Goal: Task Accomplishment & Management: Complete application form

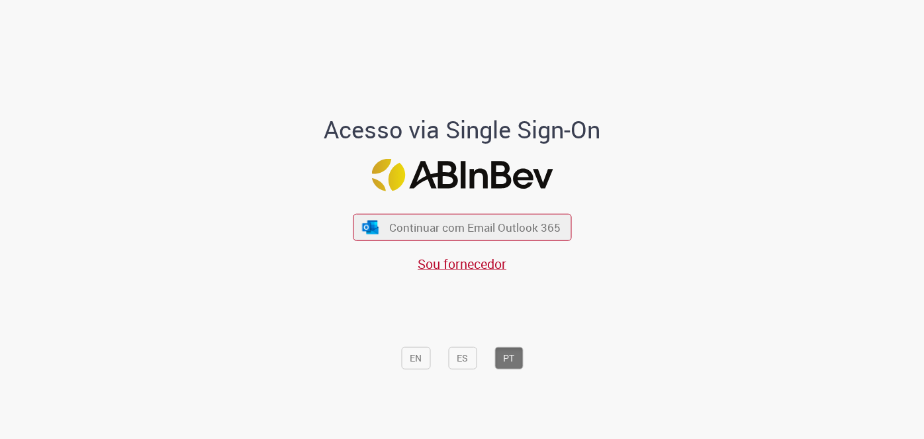
click at [428, 265] on span "Sou fornecedor" at bounding box center [462, 264] width 89 height 18
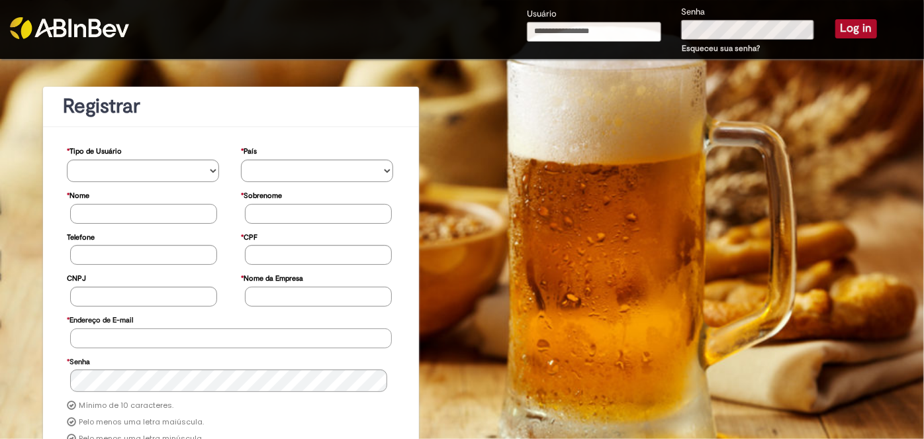
type input "**********"
click at [838, 28] on button "Log in" at bounding box center [857, 28] width 42 height 19
